Goal: Task Accomplishment & Management: Manage account settings

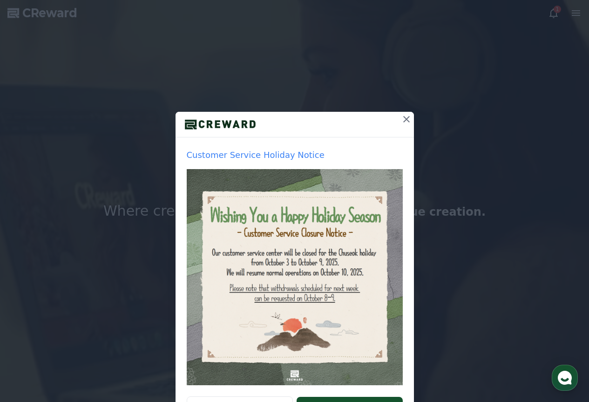
click at [401, 121] on icon at bounding box center [406, 119] width 11 height 11
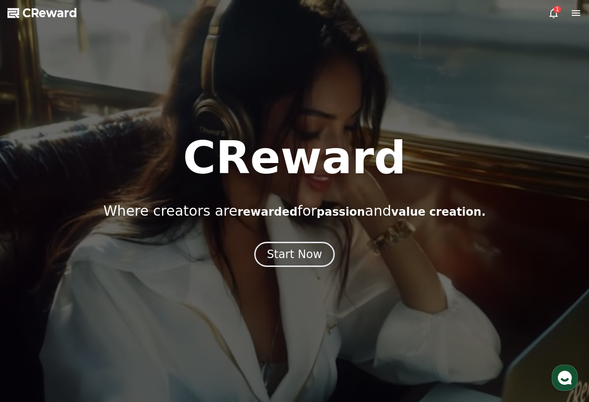
click at [551, 11] on icon at bounding box center [553, 13] width 8 height 10
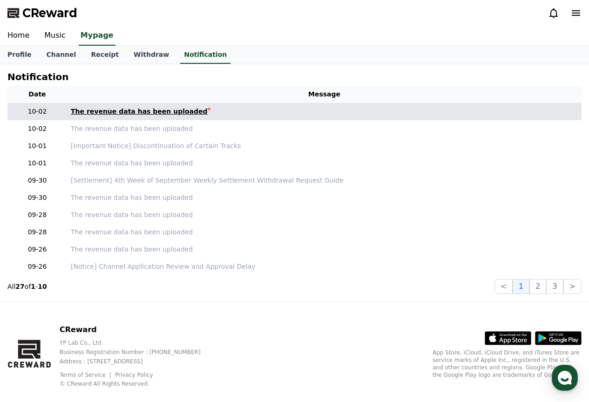
click at [215, 111] on link "The revenue data has been uploaded" at bounding box center [324, 112] width 507 height 10
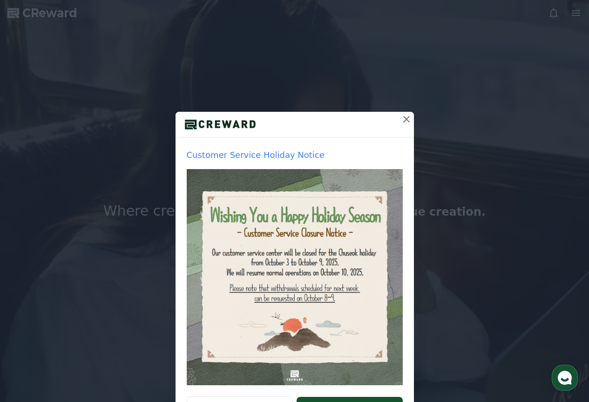
click at [401, 119] on icon at bounding box center [406, 119] width 11 height 11
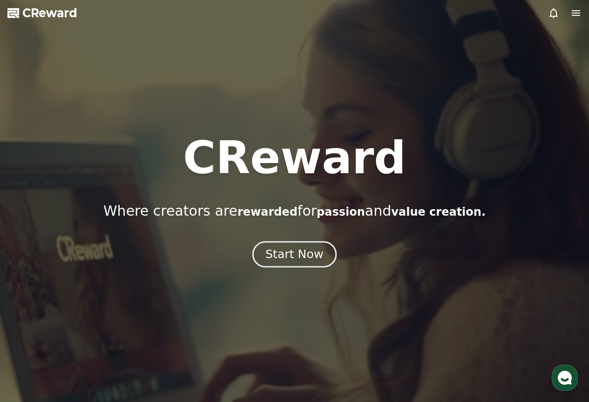
click at [302, 263] on button "Start Now" at bounding box center [294, 254] width 84 height 27
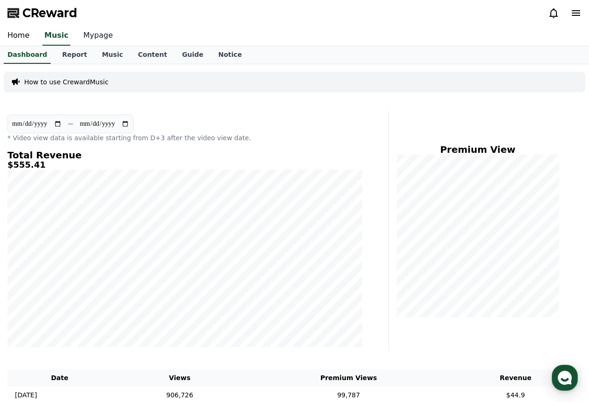
click at [88, 34] on link "Mypage" at bounding box center [98, 36] width 44 height 20
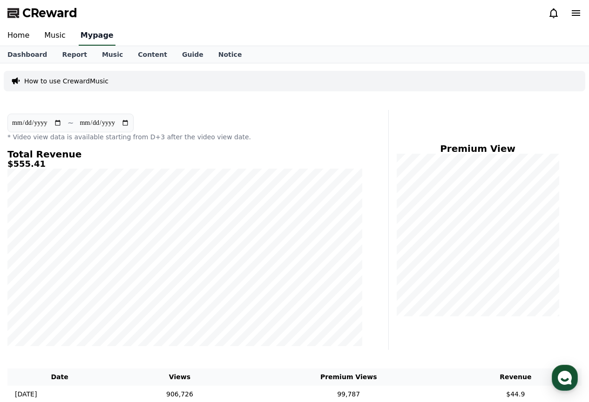
select select "**********"
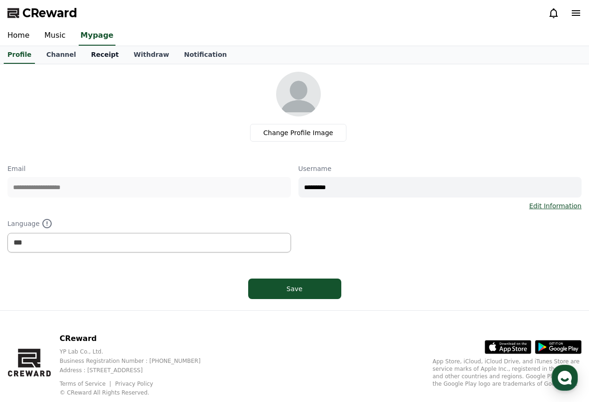
click at [95, 52] on link "Receipt" at bounding box center [104, 55] width 43 height 18
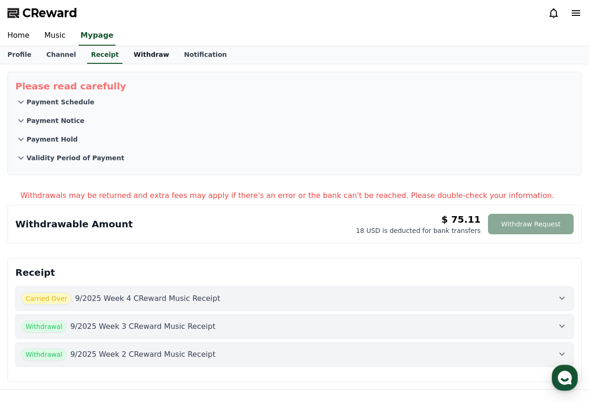
click at [132, 53] on link "Withdraw" at bounding box center [151, 55] width 50 height 18
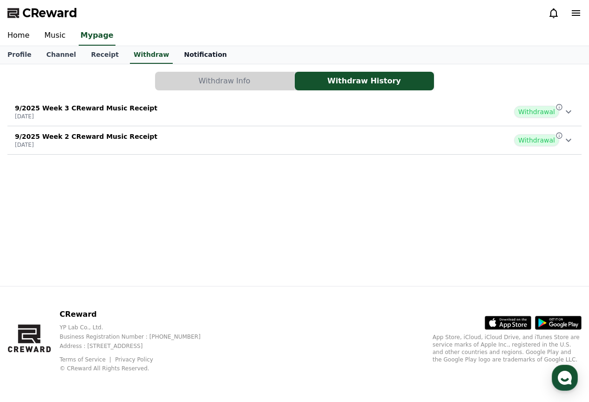
click at [197, 61] on link "Notification" at bounding box center [205, 55] width 58 height 18
